Goal: Task Accomplishment & Management: Manage account settings

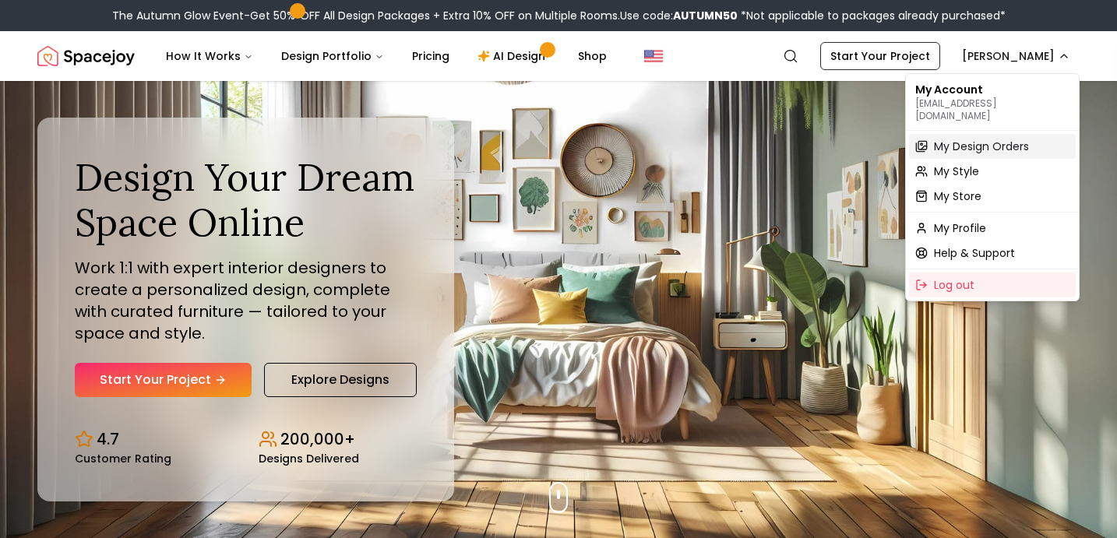
click at [940, 139] on span "My Design Orders" at bounding box center [981, 147] width 95 height 16
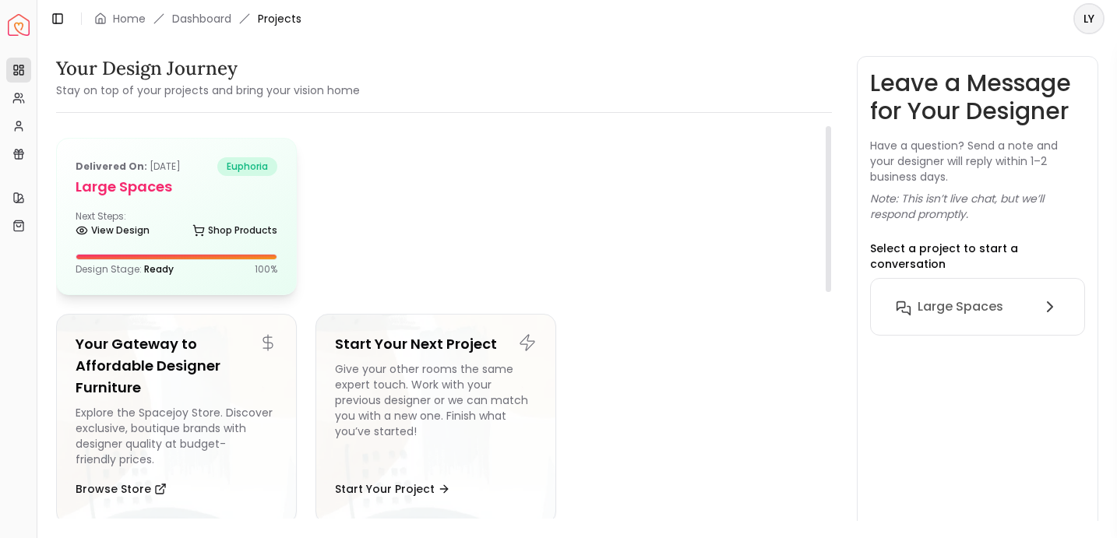
click at [134, 245] on div "Delivered on: Feb 23, 2025 euphoria Large Spaces Next Steps: View Design Shop P…" at bounding box center [176, 217] width 239 height 156
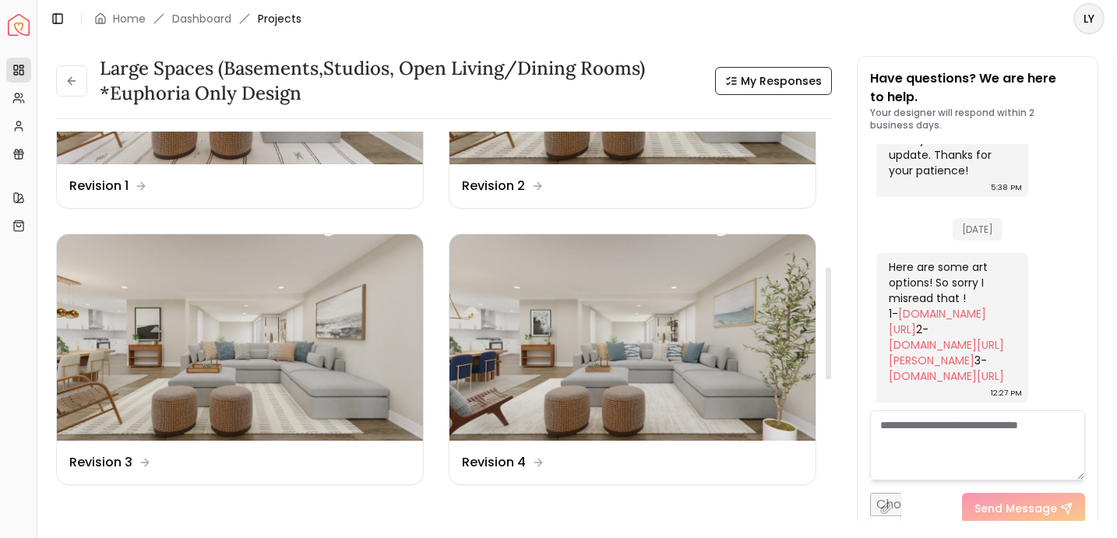
scroll to position [474, 0]
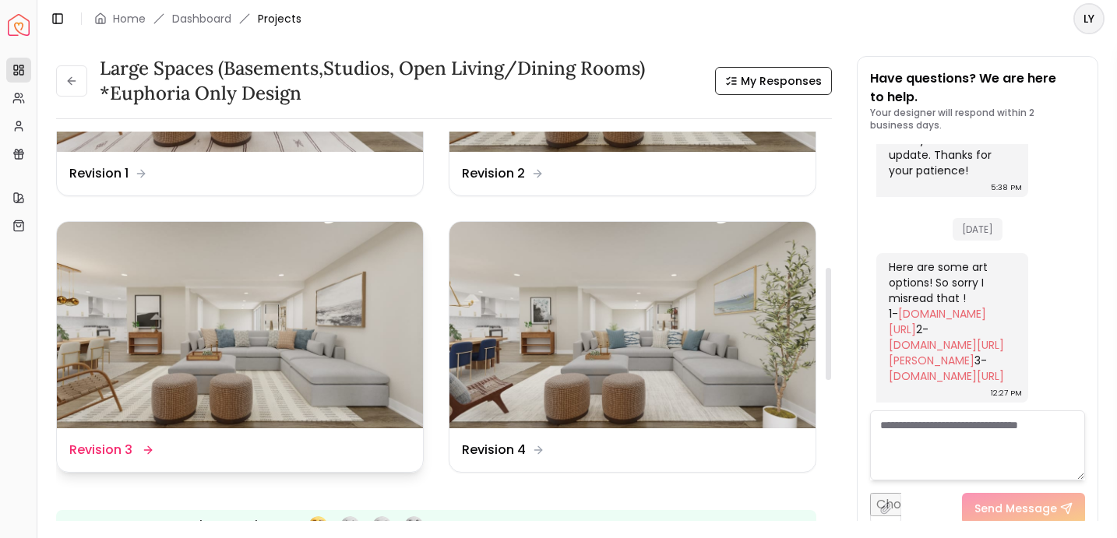
click at [269, 309] on img at bounding box center [240, 325] width 366 height 206
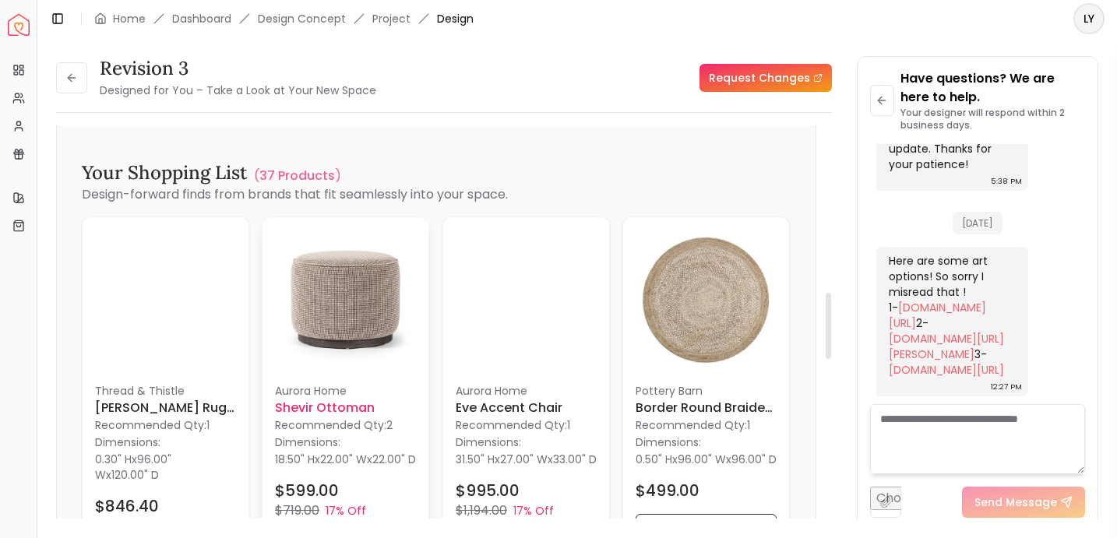
scroll to position [988, 0]
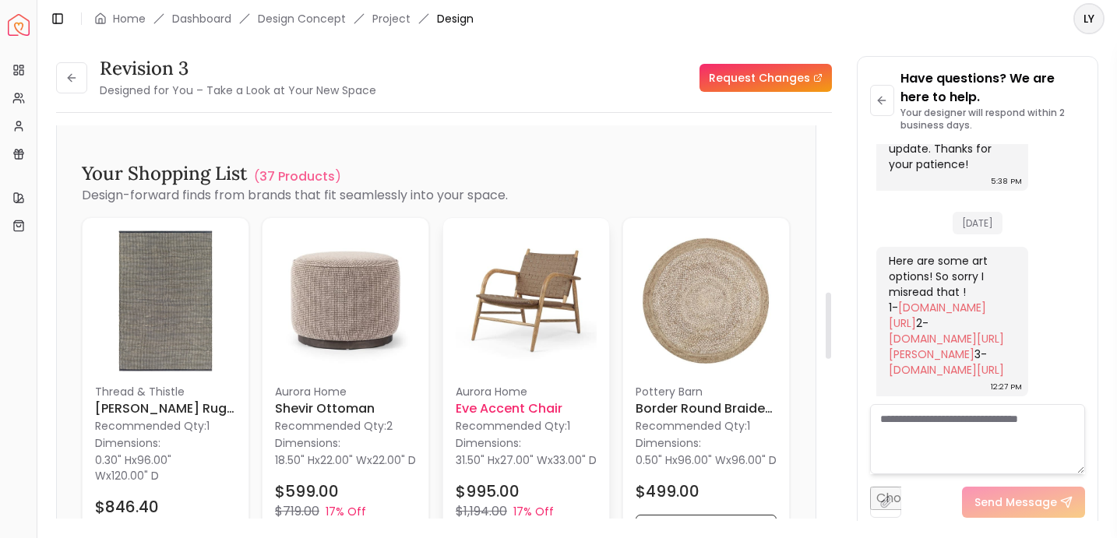
click at [489, 347] on img at bounding box center [526, 301] width 141 height 141
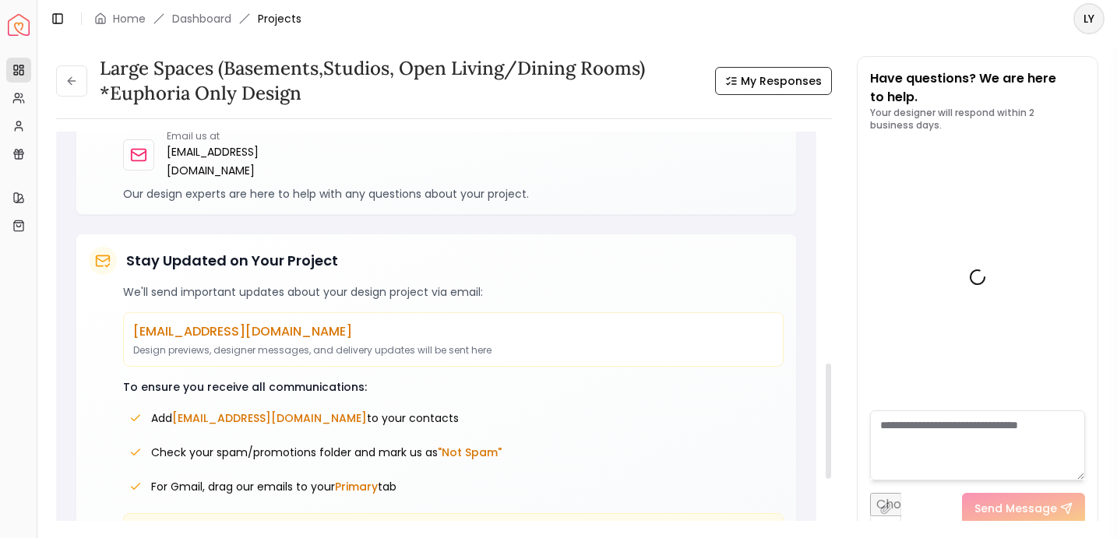
scroll to position [463, 0]
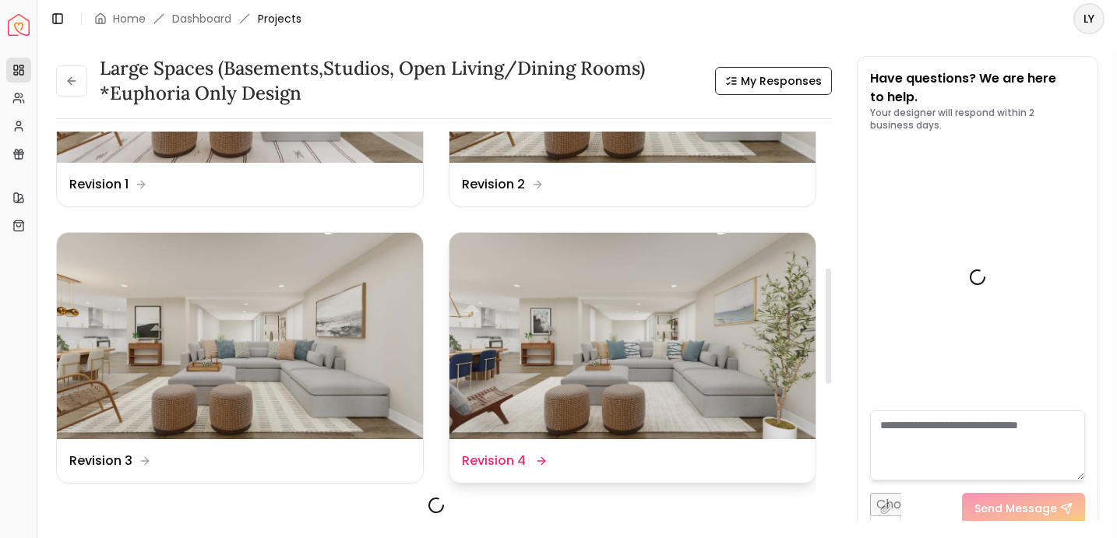
click at [616, 356] on img at bounding box center [632, 336] width 366 height 206
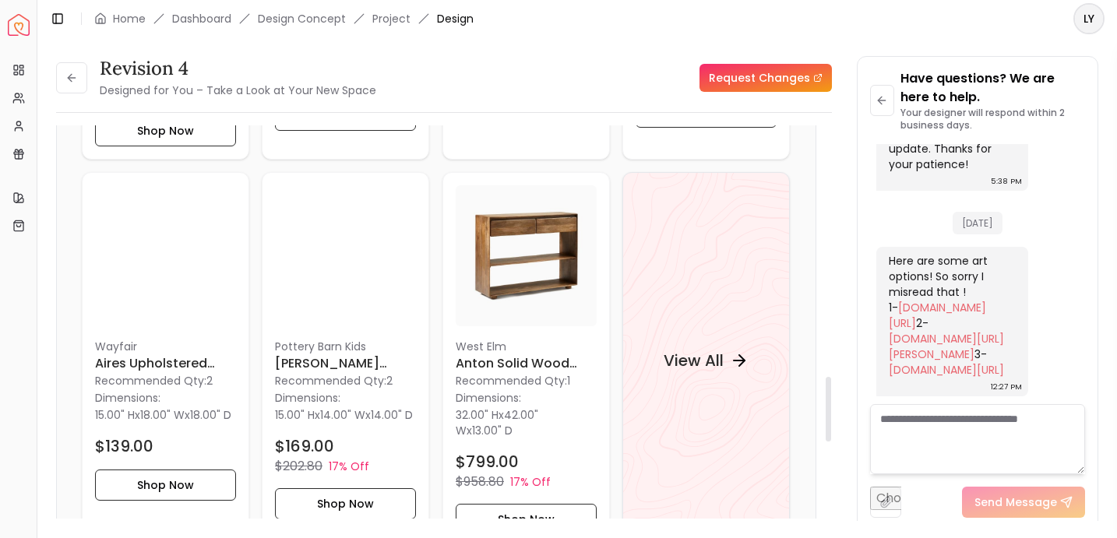
scroll to position [1605, 0]
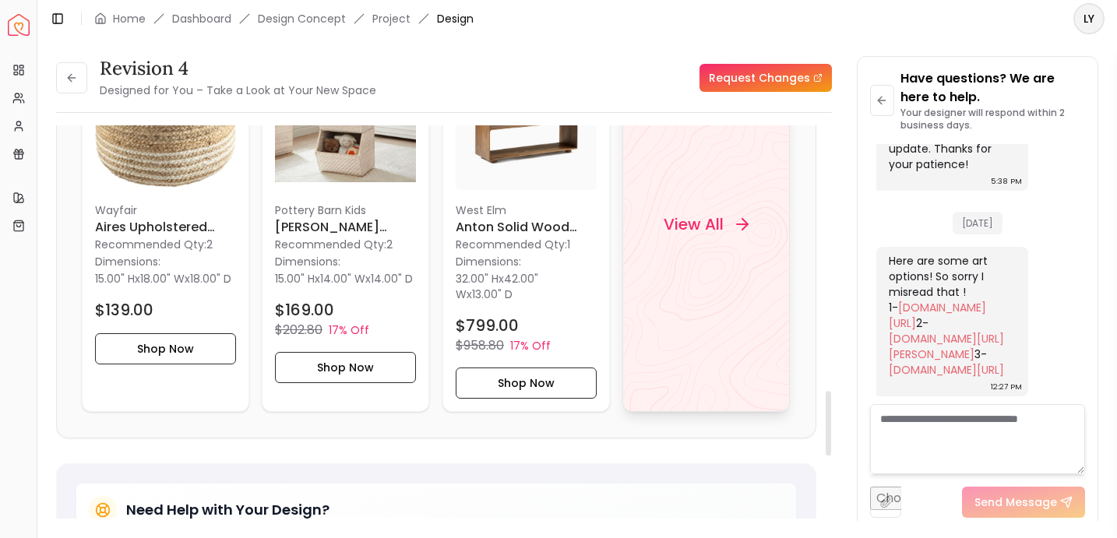
click at [647, 271] on div "View All" at bounding box center [705, 224] width 167 height 376
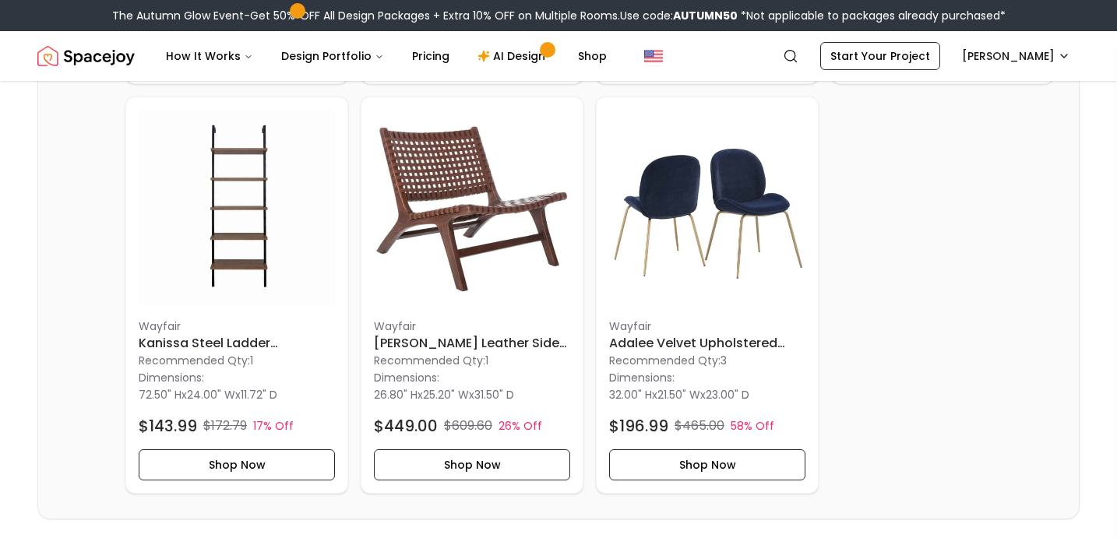
scroll to position [2833, 0]
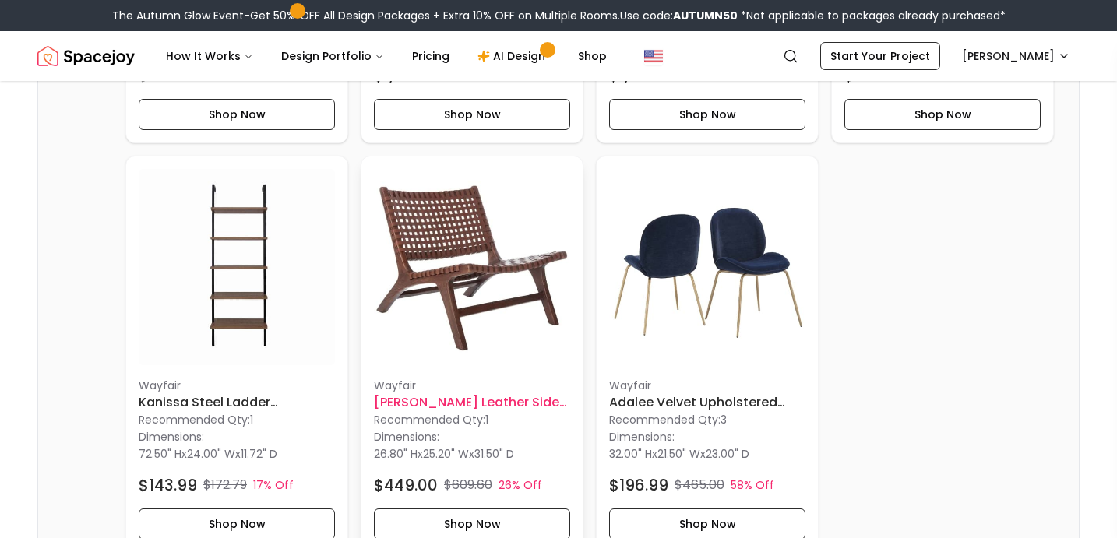
click at [516, 262] on img at bounding box center [472, 267] width 196 height 196
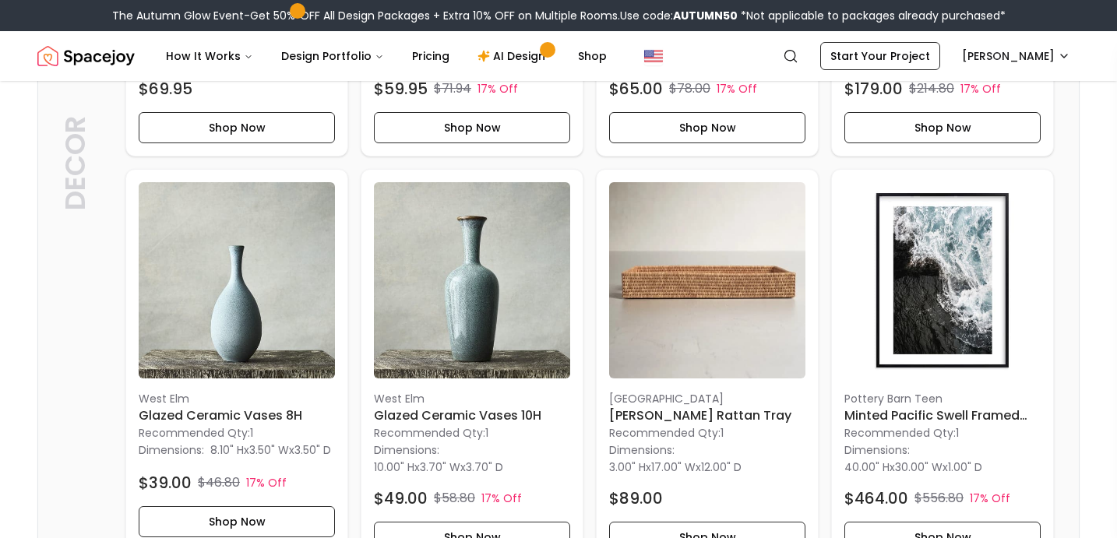
scroll to position [5461, 0]
